Goal: Task Accomplishment & Management: Manage account settings

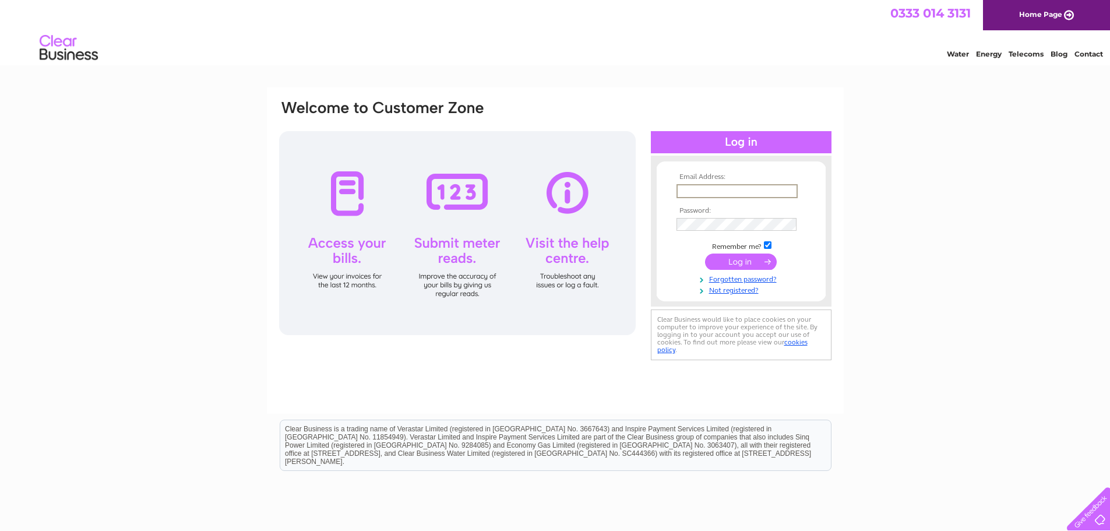
drag, startPoint x: 692, startPoint y: 190, endPoint x: 713, endPoint y: 194, distance: 21.9
click at [692, 190] on input "text" at bounding box center [736, 191] width 121 height 14
type input "louise@cd-group.co.uk"
click at [705, 253] on input "submit" at bounding box center [741, 261] width 72 height 16
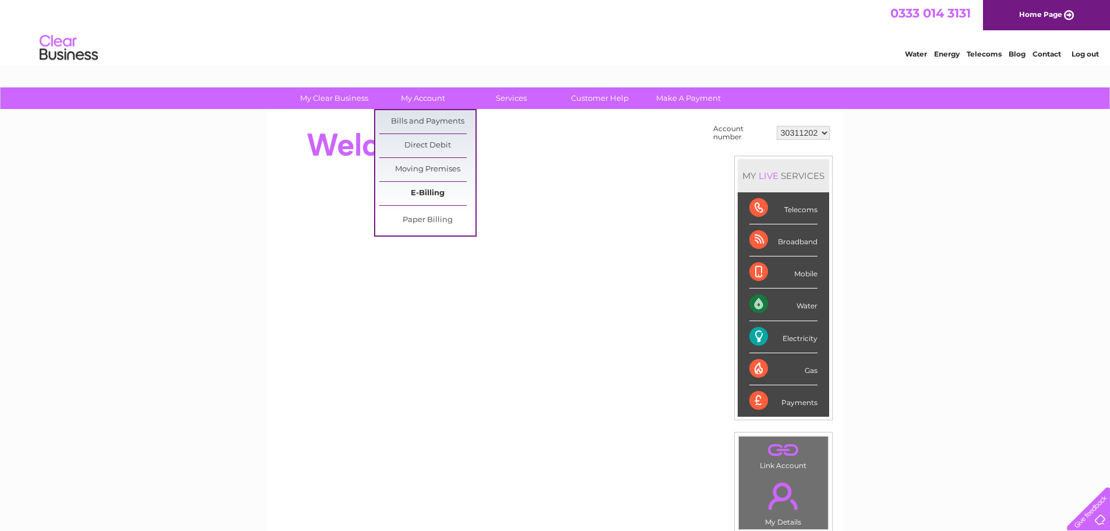
click at [425, 195] on link "E-Billing" at bounding box center [427, 193] width 96 height 23
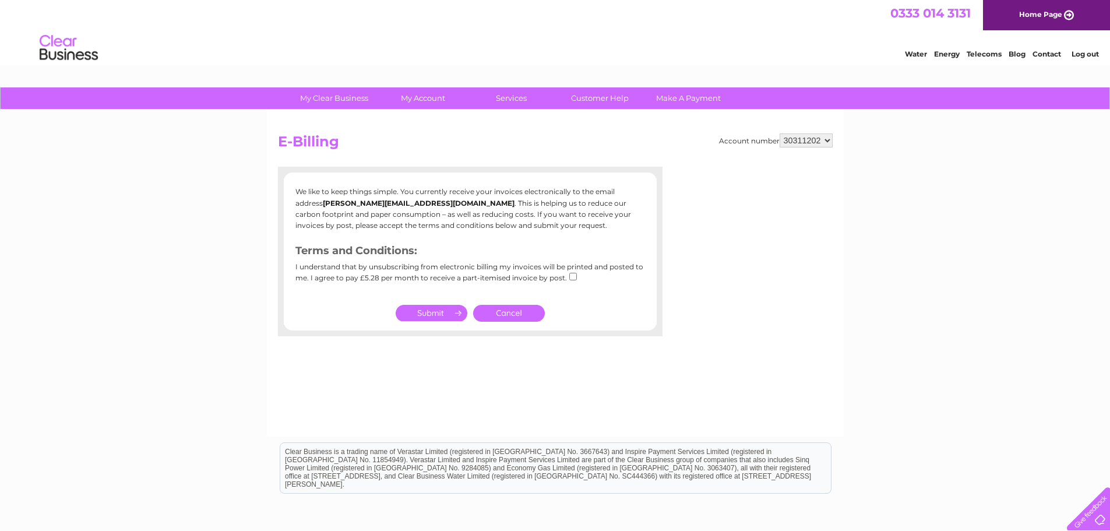
click at [498, 309] on link "Cancel" at bounding box center [509, 313] width 72 height 17
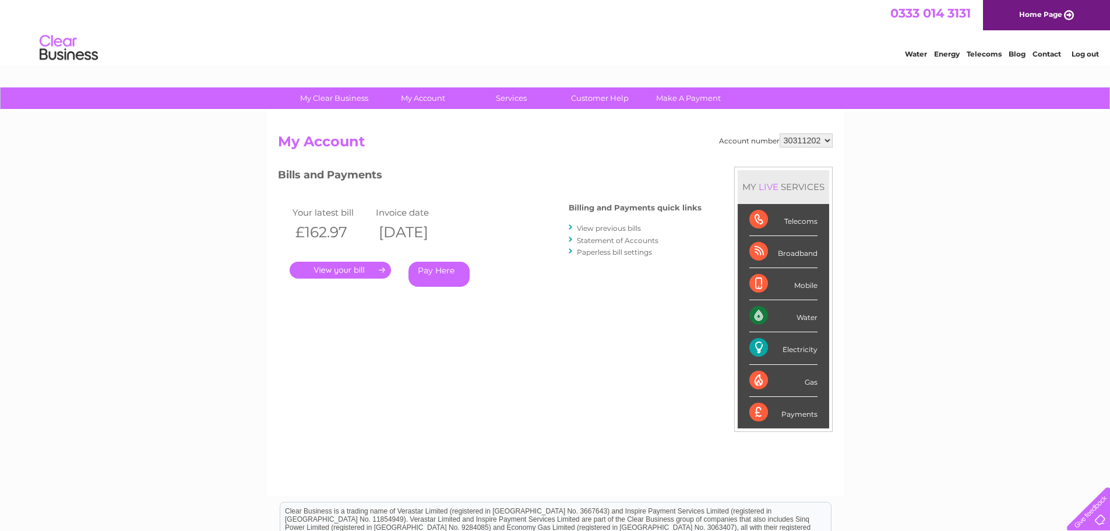
click at [338, 264] on link "." at bounding box center [339, 270] width 101 height 17
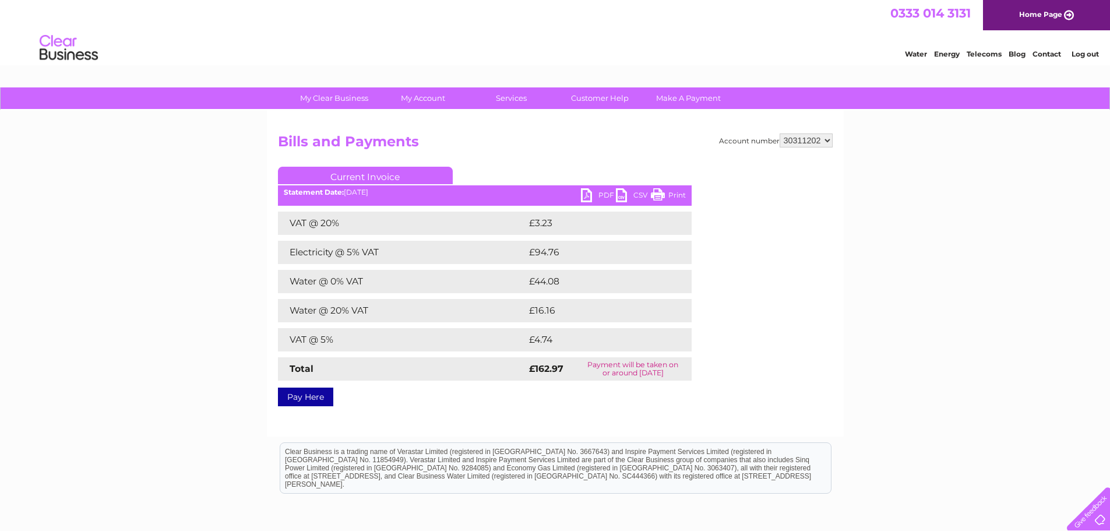
click at [600, 194] on link "PDF" at bounding box center [598, 196] width 35 height 17
click at [1094, 51] on link "Log out" at bounding box center [1084, 54] width 27 height 9
